Goal: Information Seeking & Learning: Learn about a topic

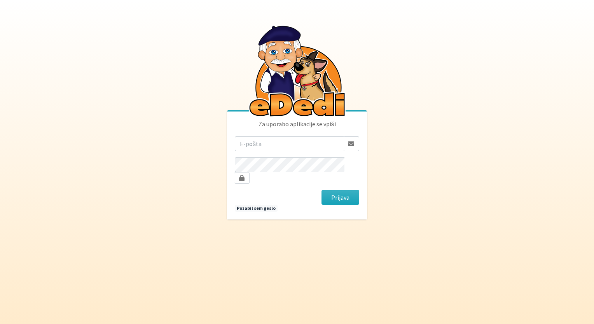
click at [272, 151] on input "email" at bounding box center [289, 143] width 109 height 15
type input "jonfimz@gmail.com"
click at [337, 195] on button "Prijava" at bounding box center [340, 197] width 38 height 15
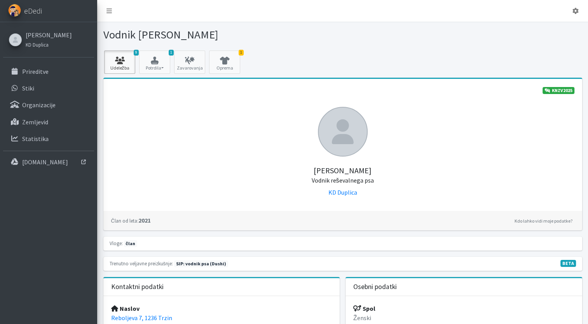
click at [120, 65] on link "9 Udeležba" at bounding box center [119, 62] width 31 height 23
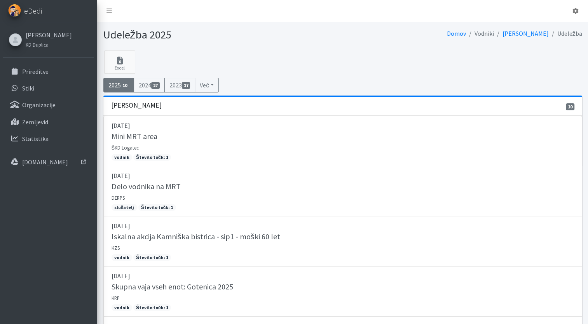
click at [22, 63] on div "[PERSON_NAME] [PERSON_NAME] Prireditve Stiki Organizacije" at bounding box center [48, 96] width 97 height 149
click at [34, 72] on p "Prireditve" at bounding box center [35, 72] width 26 height 8
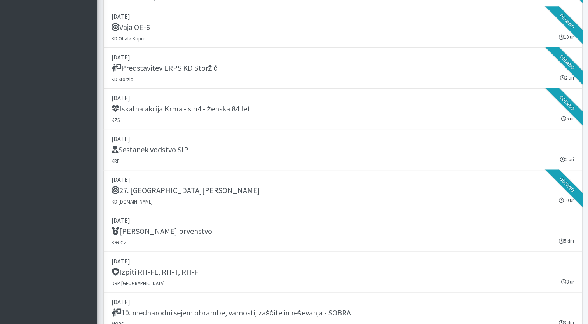
scroll to position [931, 0]
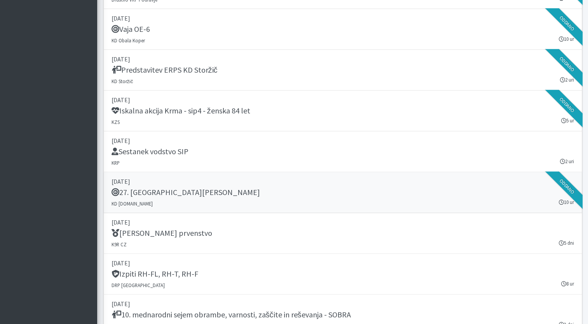
click at [335, 203] on link "13. september 2025 27. Memorial Boža Talana KD SAR.SI 10 ur Oddano" at bounding box center [342, 192] width 479 height 41
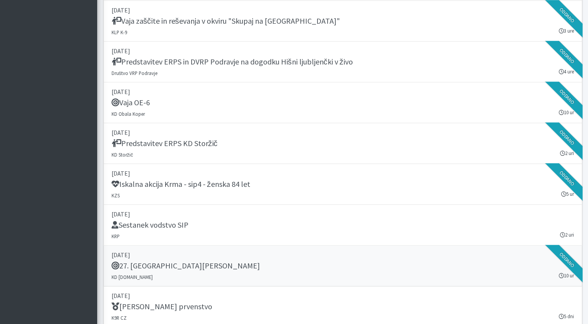
scroll to position [853, 0]
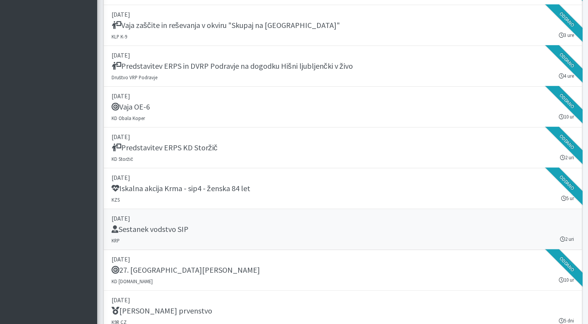
click at [242, 238] on link "10. september 2025 Sestanek vodstvo SIP KRP 2 uri" at bounding box center [342, 229] width 479 height 41
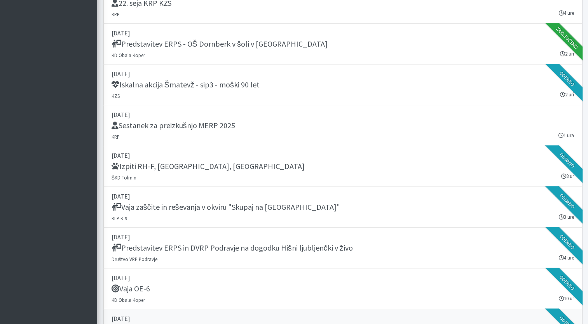
scroll to position [659, 0]
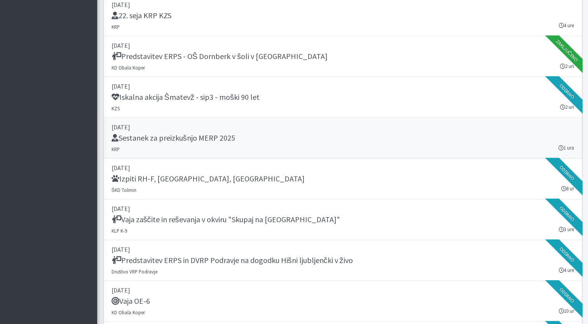
click at [271, 137] on div "Sestanek za preizkušnjo MERP 2025" at bounding box center [343, 138] width 462 height 11
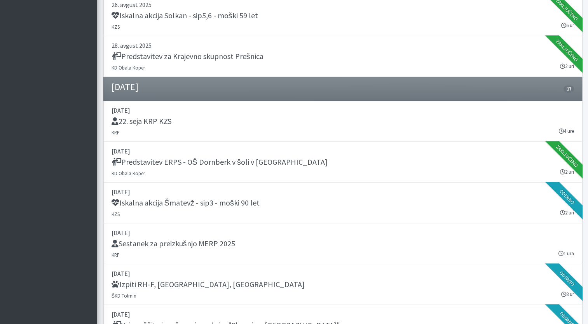
scroll to position [543, 0]
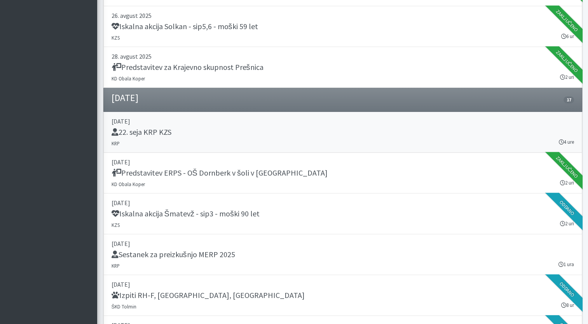
click at [336, 141] on link "03. september 2025 22. seja KRP KZS KRP 4 ure" at bounding box center [342, 132] width 479 height 41
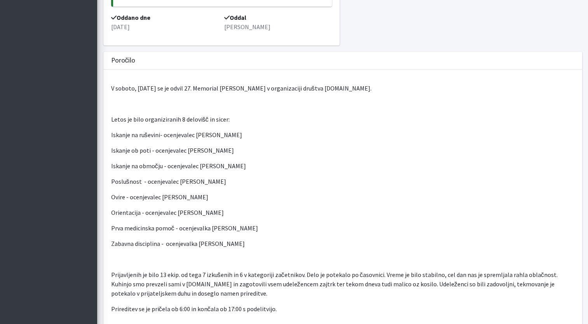
scroll to position [233, 0]
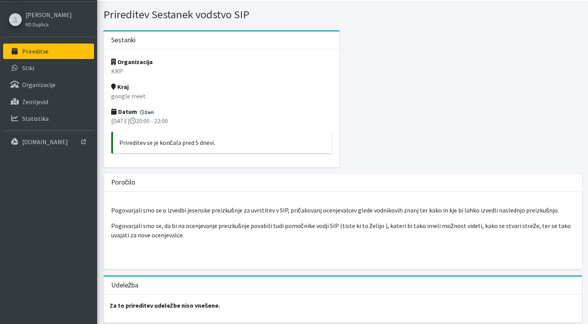
scroll to position [39, 0]
